Goal: Task Accomplishment & Management: Use online tool/utility

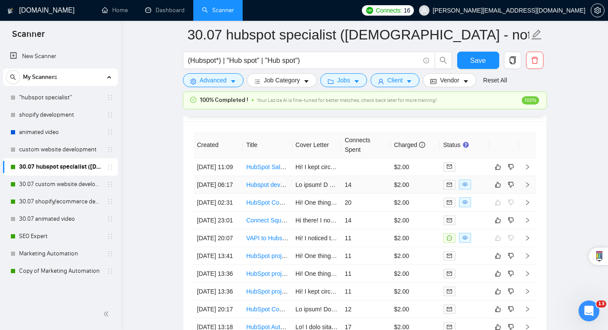
click at [410, 179] on td "$2.00" at bounding box center [415, 185] width 49 height 18
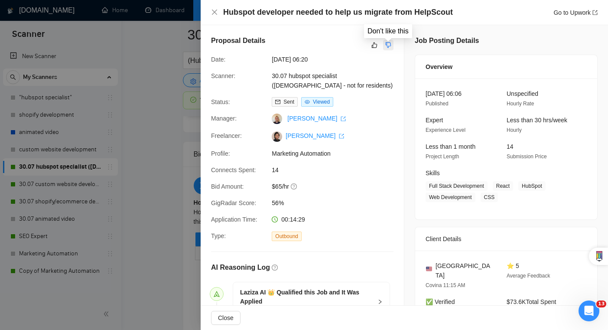
click at [390, 48] on icon "dislike" at bounding box center [388, 45] width 6 height 7
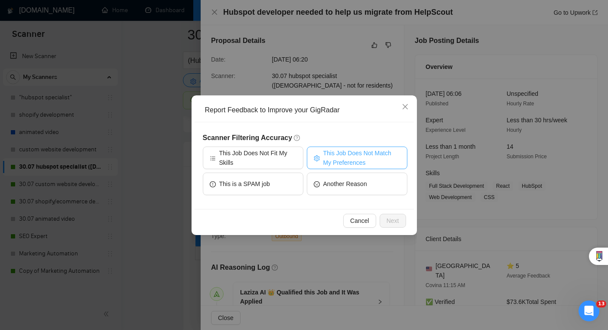
click at [378, 162] on span "This Job Does Not Match My Preferences" at bounding box center [361, 157] width 77 height 19
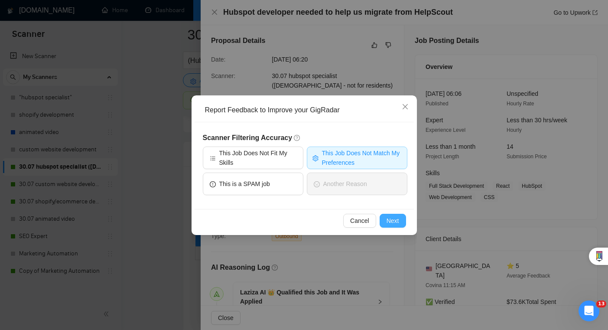
click at [399, 225] on span "Next" at bounding box center [393, 221] width 13 height 10
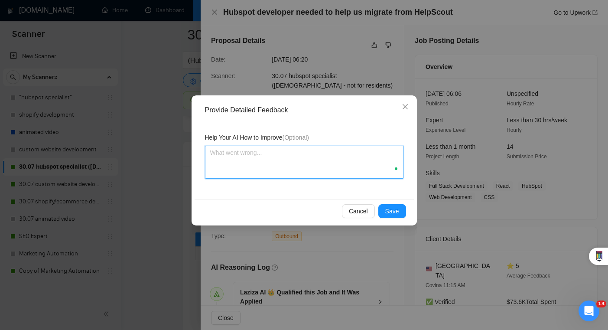
click at [280, 153] on textarea at bounding box center [304, 162] width 199 height 33
type textarea "P"
type textarea "Pl"
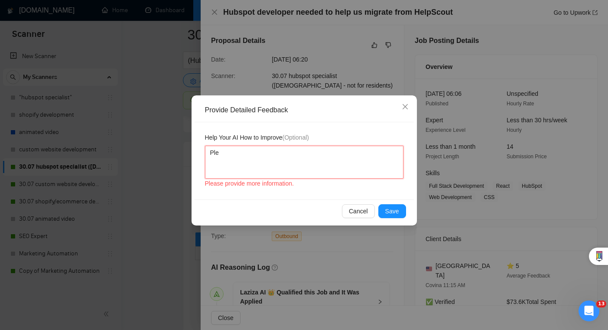
type textarea "Plea"
type textarea "Pleas"
type textarea "Please"
type textarea "Please d"
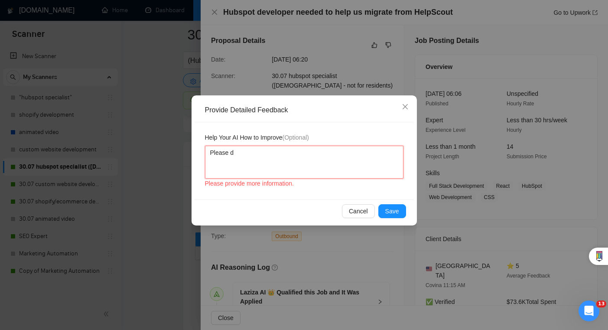
type textarea "Please do"
type textarea "Please do n"
type textarea "Please do no"
type textarea "Please do not"
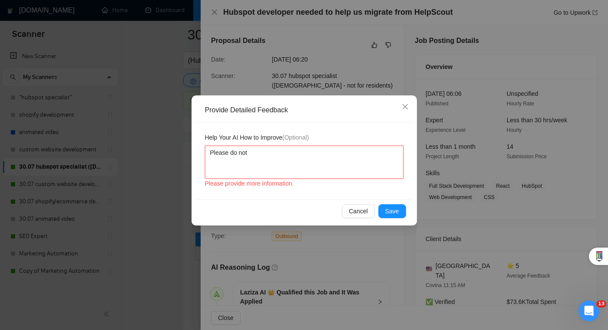
type textarea "Please do not"
type textarea "Please do not a"
type textarea "Please do not ap"
type textarea "Please do not app"
type textarea "Please do not appl"
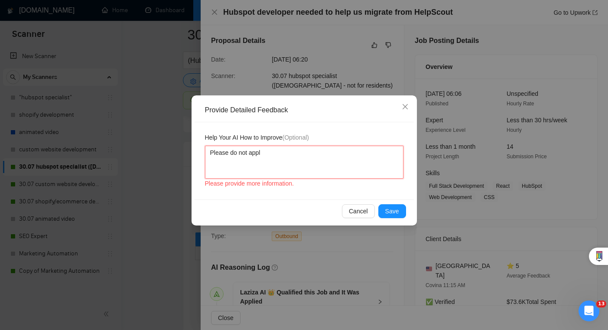
type textarea "Please do not apply"
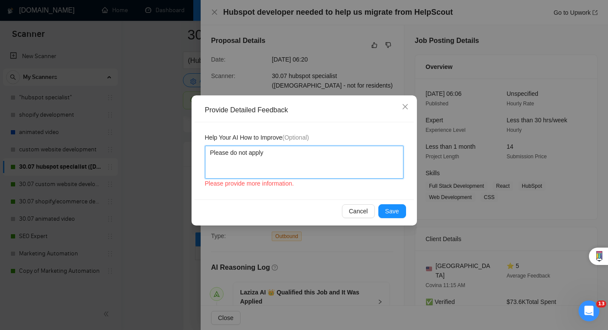
type textarea "Please do not apply f"
type textarea "Please do not apply fo"
type textarea "Please do not apply for"
type textarea "Please do not apply for j"
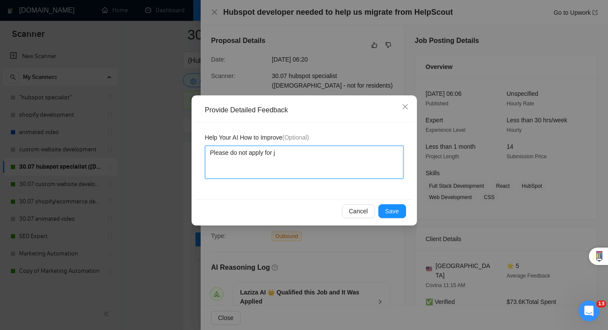
type textarea "Please do not apply for jo"
type textarea "Please do not apply for job"
type textarea "Please do not apply for jobs"
type textarea "Please do not apply for jobs th"
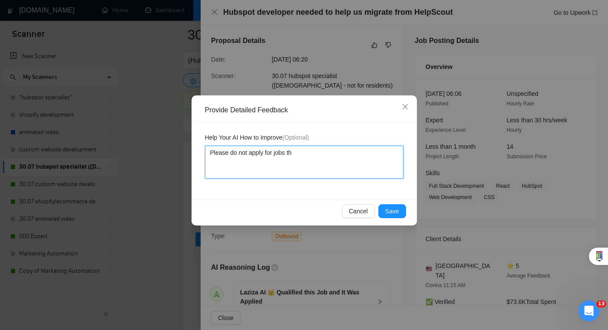
type textarea "Please do not apply for jobs tha"
type textarea "Please do not apply for jobs that"
type textarea "Please do not apply for jobs that re"
type textarea "Please do not apply for jobs that req"
type textarea "Please do not apply for jobs that requ"
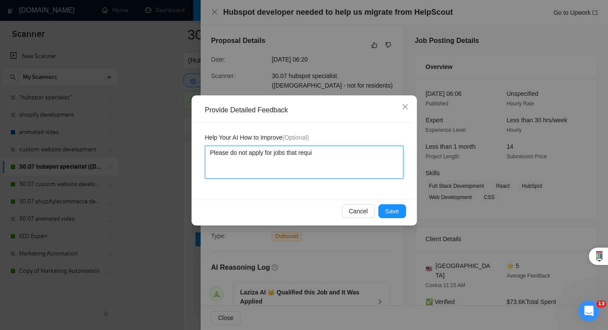
type textarea "Please do not apply for jobs that requir"
type textarea "Please do not apply for jobs that require"
type textarea "Please do not apply for jobs that require m"
type textarea "Please do not apply for jobs that require me"
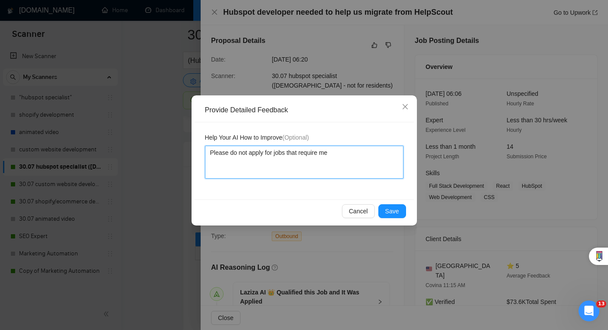
type textarea "Please do not apply for jobs that require me"
type textarea "Please do not apply for jobs that require me t"
type textarea "Please do not apply for jobs that require me to"
type textarea "Please do not apply for jobs that require me to su"
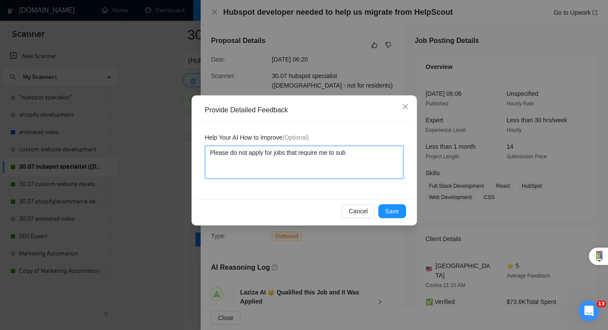
type textarea "Please do not apply for jobs that require me to subm"
type textarea "Please do not apply for jobs that require me to submi"
type textarea "Please do not apply for jobs that require me to submit"
type textarea "Please do not apply for jobs that require me to submit a"
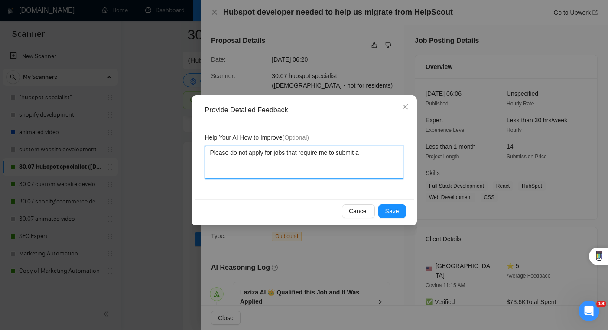
type textarea "Please do not apply for jobs that require me to submit a"
type textarea "Please do not apply for jobs that require me to submit a s"
type textarea "Please do not apply for jobs that require me to submit a sa"
type textarea "Please do not apply for jobs that require me to submit a [PERSON_NAME]"
type textarea "Please do not apply for jobs that require me to submit a sampl"
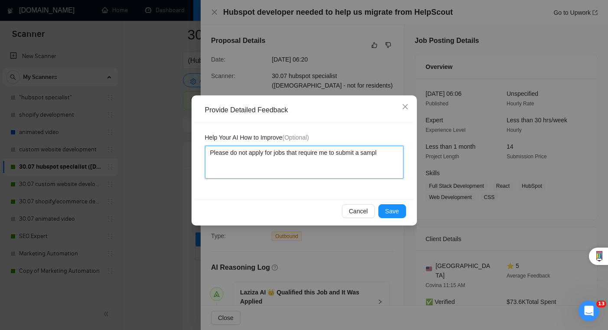
type textarea "Please do not apply for jobs that require me to submit a sample"
type textarea "Please do not apply for jobs that require me to submit a sample o"
type textarea "Please do not apply for jobs that require me to submit a sample of"
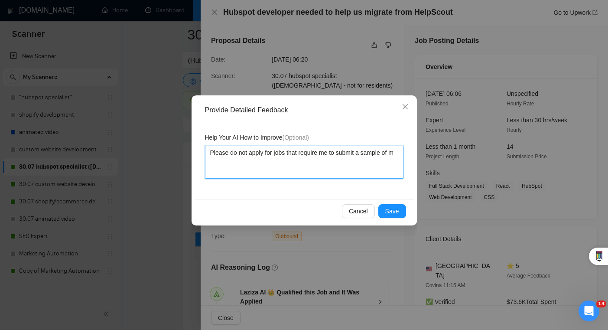
type textarea "Please do not apply for jobs that require me to submit a sample of my"
type textarea "Please do not apply for jobs that require me to submit a sample of my wo"
type textarea "Please do not apply for jobs that require me to submit a sample of my work"
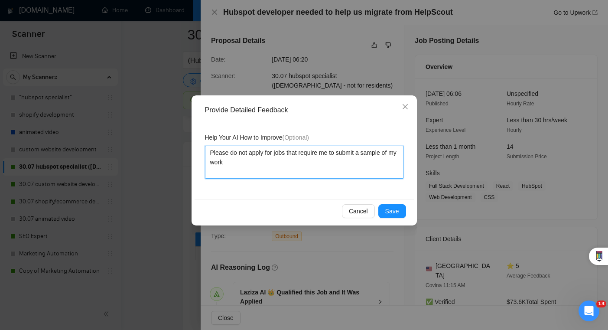
type textarea "Please do not apply for jobs that require me to submit a sample of my work o"
type textarea "Please do not apply for jobs that require me to submit a sample of my work or"
type textarea "Please do not apply for jobs that require me to submit a sample of my work or a"
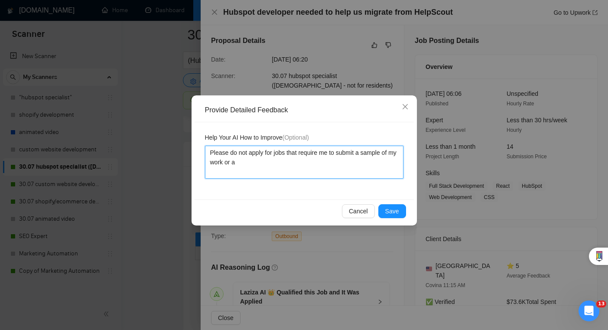
type textarea "Please do not apply for jobs that require me to submit a sample of my work or a…"
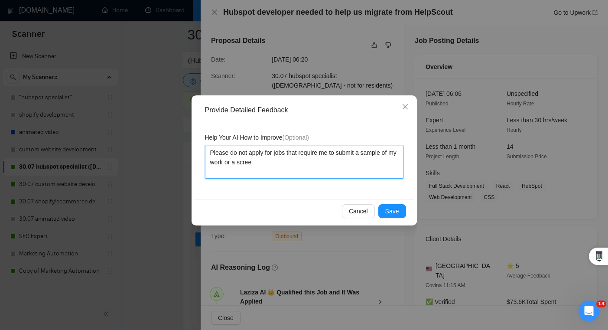
type textarea "Please do not apply for jobs that require me to submit a sample of my work or a…"
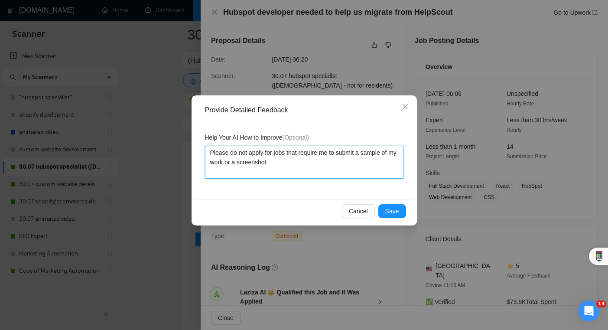
type textarea "Please do not apply for jobs that require me to submit a sample of my work or a…"
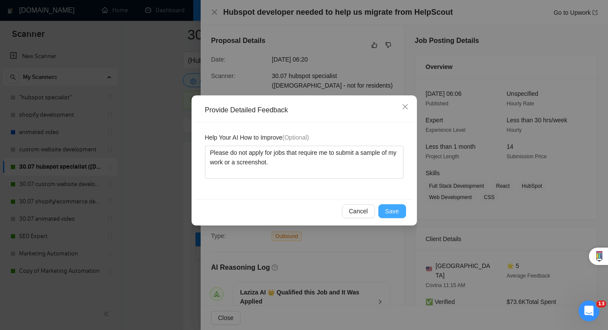
click at [384, 209] on button "Save" at bounding box center [392, 211] width 28 height 14
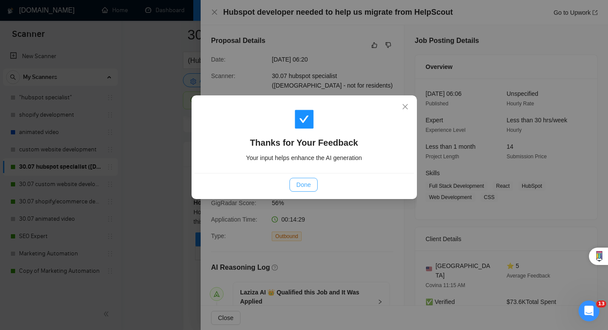
click at [300, 182] on span "Done" at bounding box center [303, 185] width 14 height 10
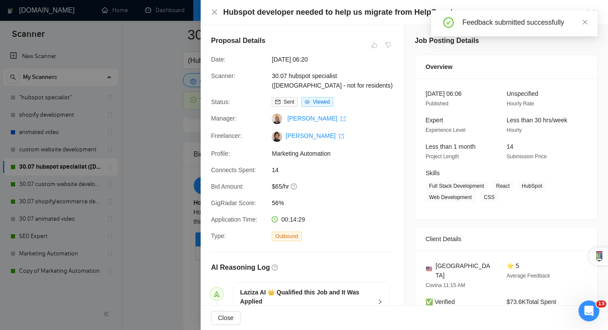
scroll to position [88, 0]
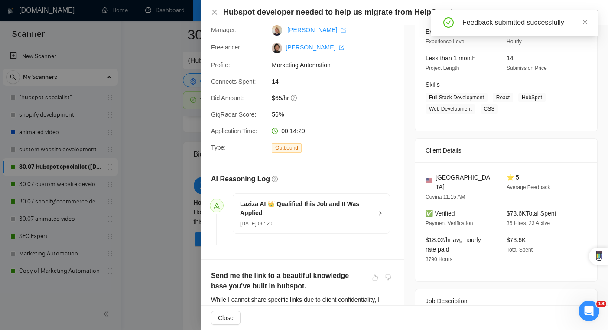
click at [210, 16] on div "Hubspot developer needed to help us migrate from HelpScout Go to Upwork" at bounding box center [404, 12] width 407 height 25
click at [215, 20] on div "Hubspot developer needed to help us migrate from HelpScout Go to Upwork" at bounding box center [404, 12] width 407 height 25
click at [215, 14] on icon "close" at bounding box center [214, 12] width 7 height 7
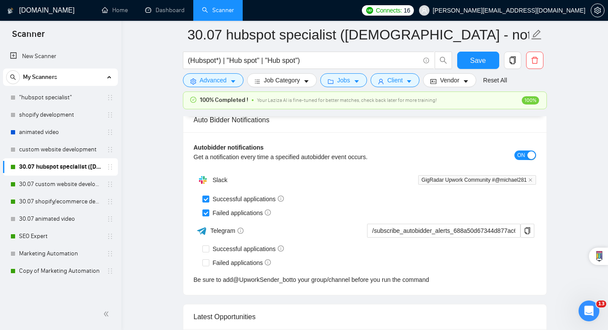
scroll to position [2212, 0]
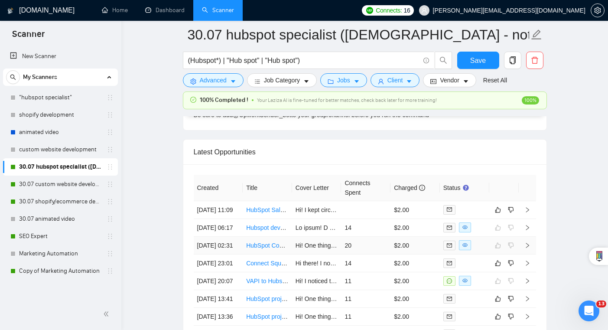
click at [422, 254] on td "$2.00" at bounding box center [415, 246] width 49 height 18
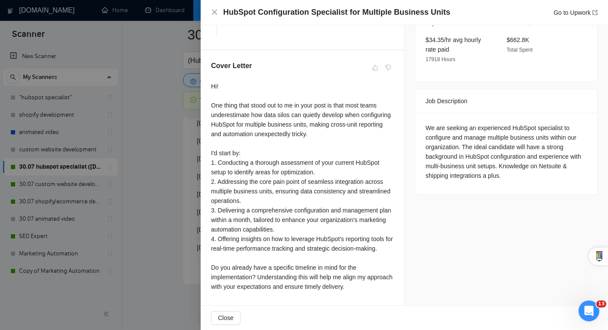
scroll to position [2335, 0]
click at [131, 224] on div at bounding box center [304, 165] width 608 height 330
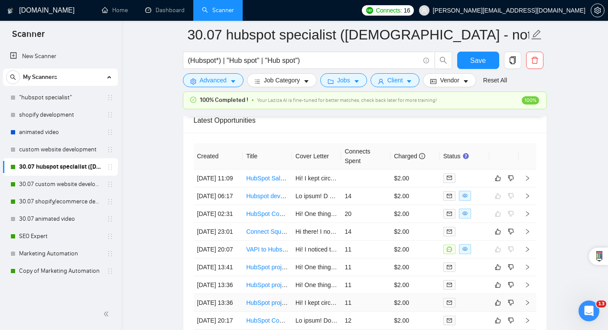
scroll to position [2196, 0]
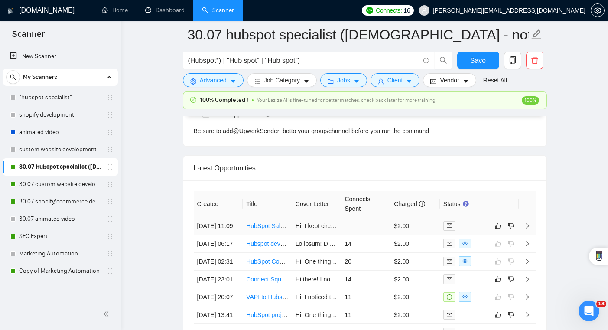
click at [386, 217] on td at bounding box center [365, 226] width 49 height 18
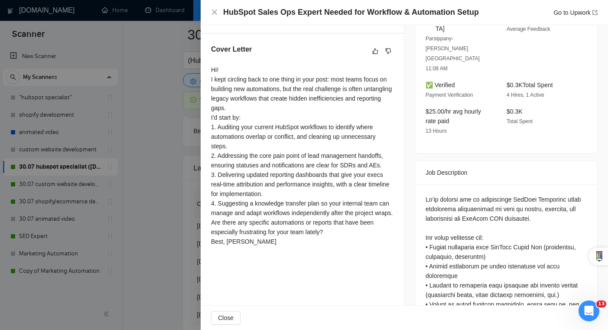
scroll to position [247, 0]
click at [105, 221] on div at bounding box center [304, 165] width 608 height 330
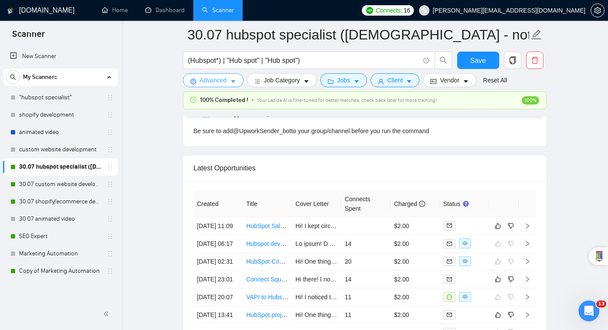
click at [234, 83] on icon "caret-down" at bounding box center [233, 81] width 6 height 6
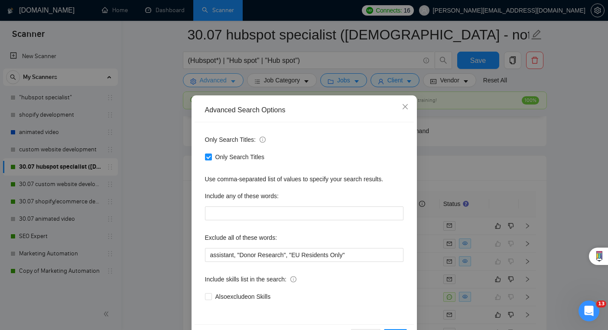
click at [234, 83] on div "Advanced Search Options Only Search Titles: Only Search Titles Use comma-separa…" at bounding box center [304, 165] width 608 height 330
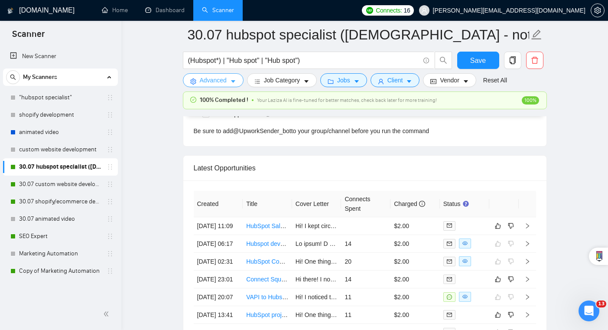
click at [234, 83] on icon "caret-down" at bounding box center [233, 81] width 6 height 6
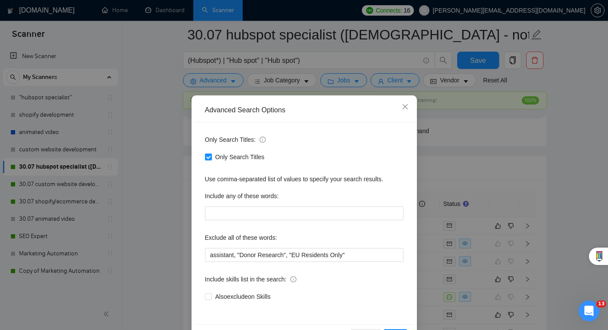
scroll to position [31, 0]
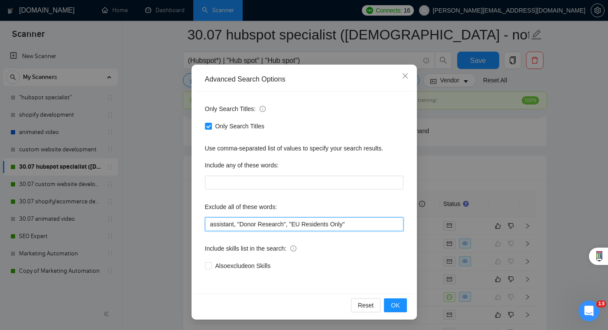
click at [373, 224] on input "assistant, "Donor Research", "EU Residents Only"" at bounding box center [304, 224] width 199 height 14
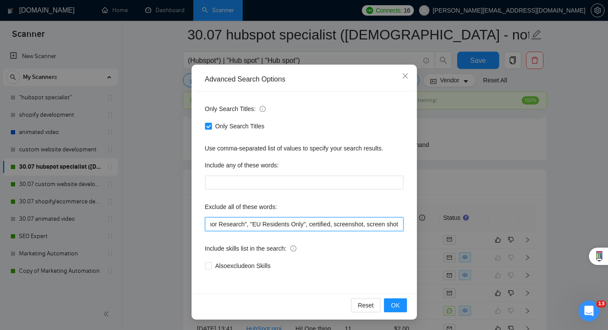
scroll to position [0, 44]
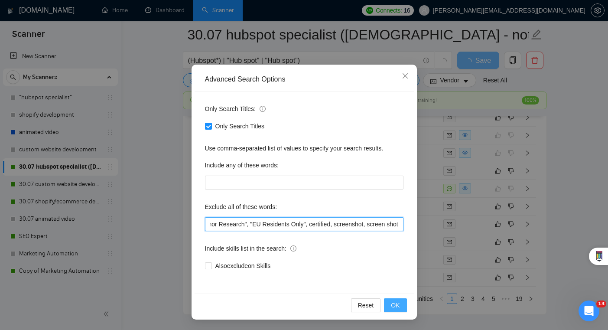
type input "assistant, "Donor Research", "EU Residents Only", certified, screenshot, screen…"
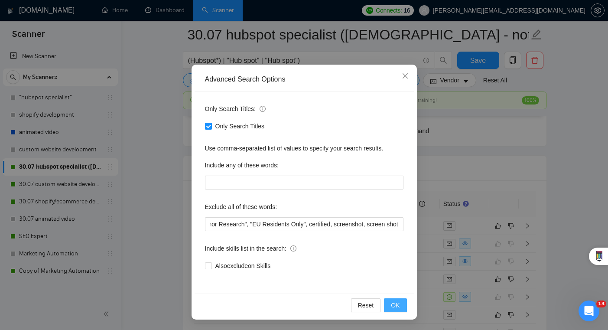
click at [397, 306] on span "OK" at bounding box center [395, 305] width 9 height 10
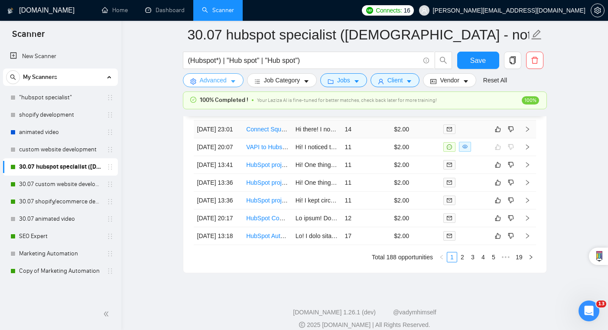
scroll to position [2377, 0]
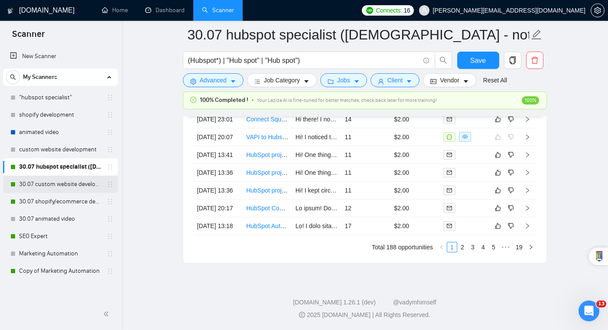
click at [66, 187] on link "30.07 custom website development" at bounding box center [60, 184] width 82 height 17
click at [484, 62] on span "Save" at bounding box center [478, 60] width 16 height 11
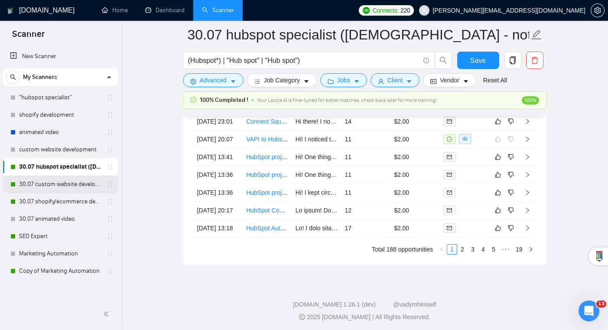
click at [63, 181] on link "30.07 custom website development" at bounding box center [60, 184] width 82 height 17
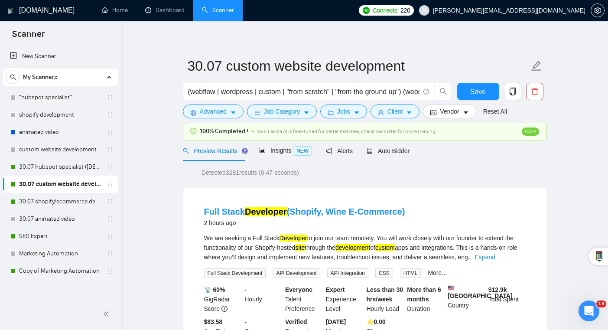
scroll to position [3, 0]
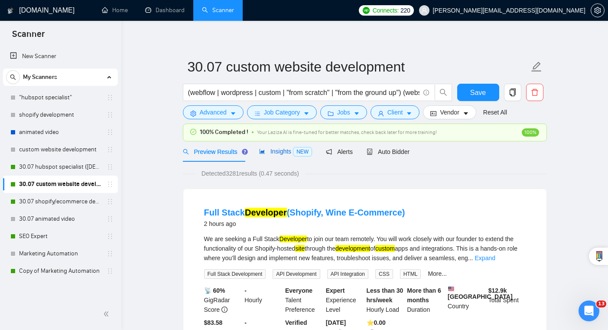
click at [293, 151] on span "Insights NEW" at bounding box center [285, 151] width 53 height 7
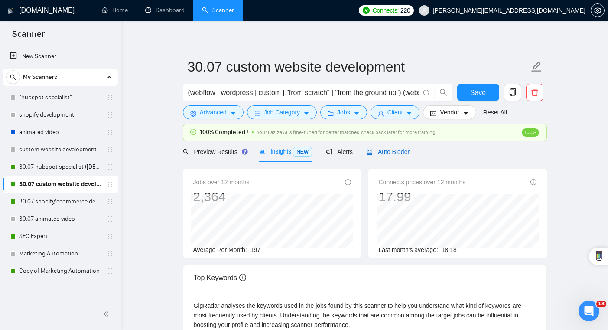
click at [400, 154] on span "Auto Bidder" at bounding box center [388, 151] width 43 height 7
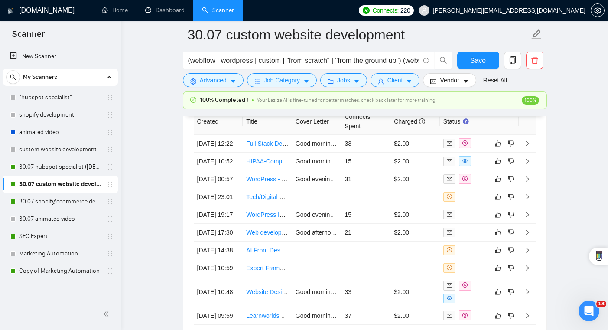
scroll to position [2307, 0]
click at [419, 134] on td "$2.00" at bounding box center [415, 143] width 49 height 18
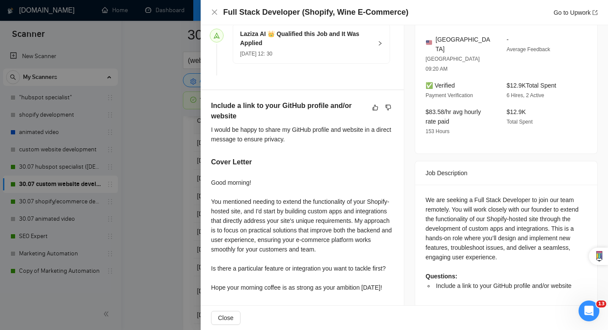
scroll to position [268, 0]
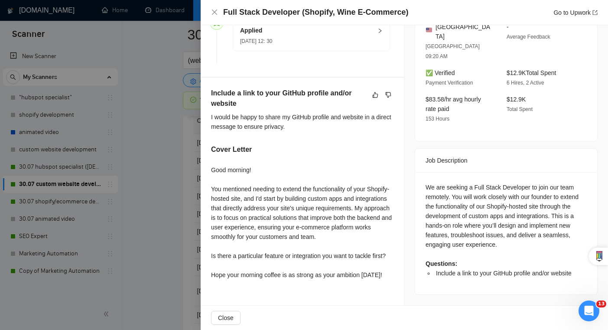
click at [189, 208] on div at bounding box center [304, 165] width 608 height 330
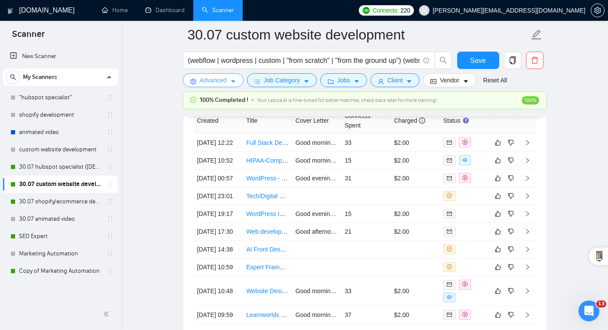
click at [228, 78] on button "Advanced" at bounding box center [213, 80] width 61 height 14
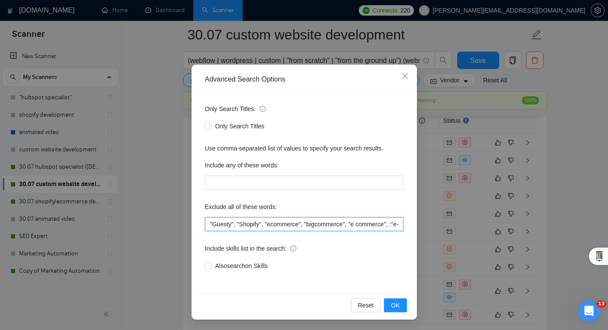
scroll to position [0, 41]
drag, startPoint x: 381, startPoint y: 226, endPoint x: 424, endPoint y: 225, distance: 43.8
click at [424, 225] on div "Advanced Search Options Only Search Titles: Only Search Titles Use comma-separa…" at bounding box center [304, 165] width 608 height 330
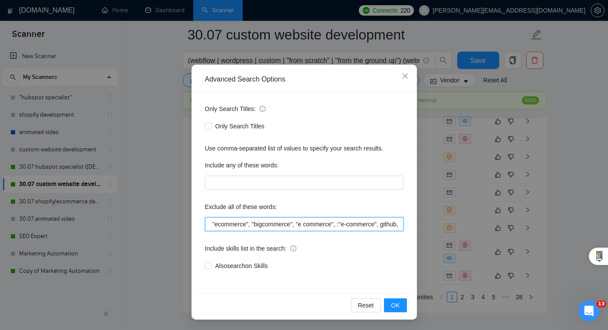
scroll to position [0, 65]
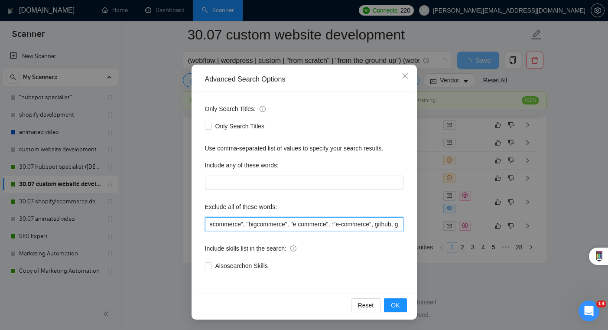
type input ""Guesty", "Shopify", "ecommerce", "bigcommerce", "e commerce", :"e-commerce", g…"
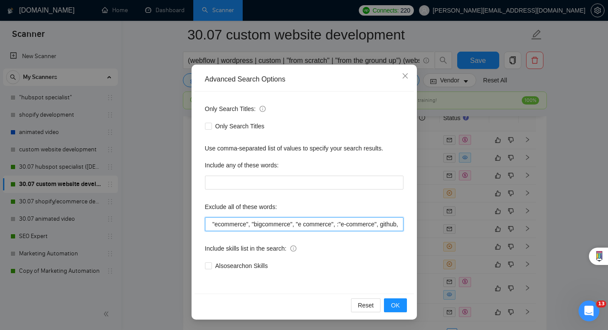
scroll to position [0, 63]
type input ""Guesty", "Shopify", "ecommerce", "bigcommerce", "e commerce", :"e-commerce", g…"
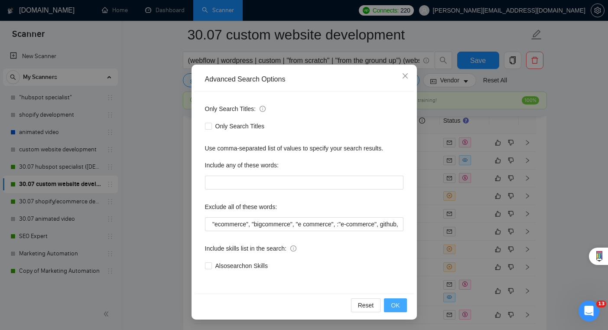
click at [394, 308] on span "OK" at bounding box center [395, 305] width 9 height 10
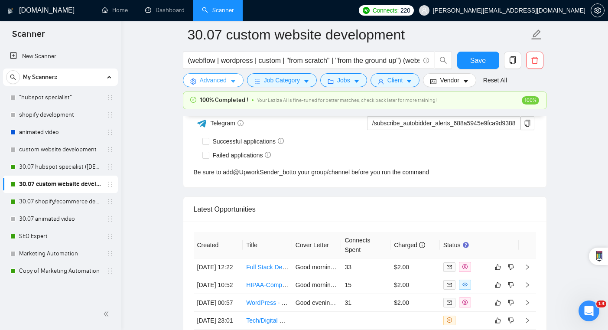
scroll to position [2194, 0]
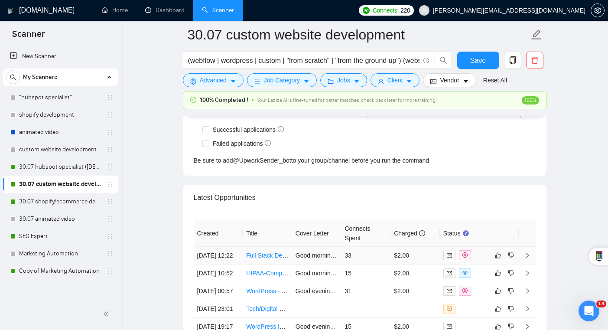
click at [385, 247] on td "33" at bounding box center [365, 256] width 49 height 18
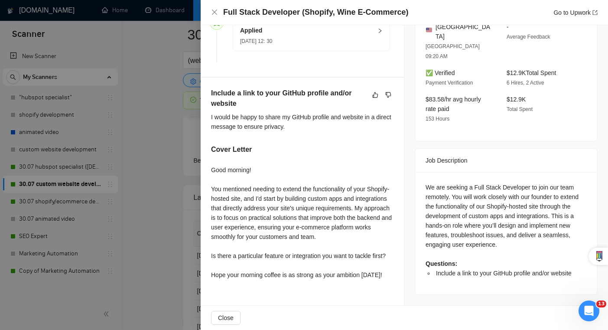
click at [188, 221] on div at bounding box center [304, 165] width 608 height 330
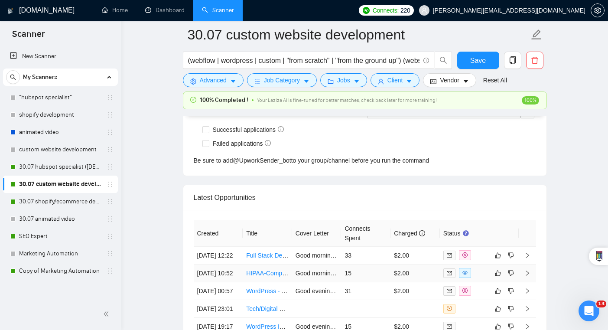
click at [364, 264] on td "15" at bounding box center [365, 273] width 49 height 18
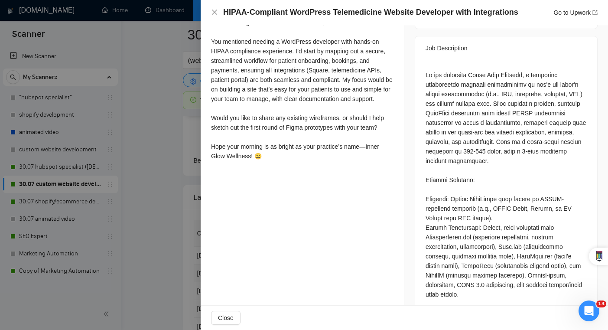
scroll to position [352, 0]
